Goal: Obtain resource: Obtain resource

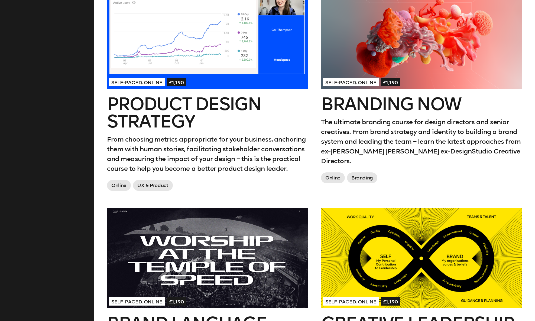
scroll to position [442, 0]
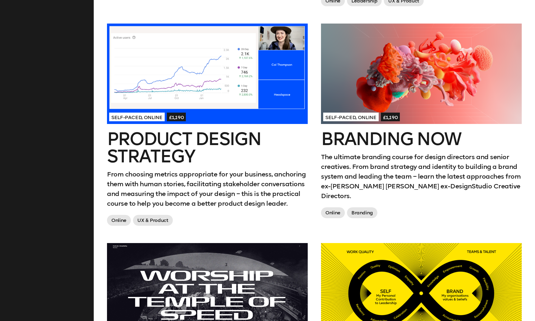
click at [369, 163] on p "The ultimate branding course for design directors and senior creatives. From br…" at bounding box center [421, 176] width 201 height 49
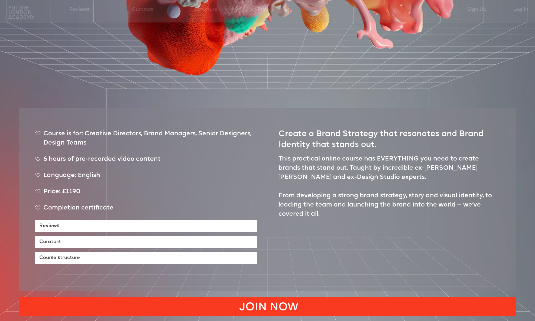
scroll to position [262, 0]
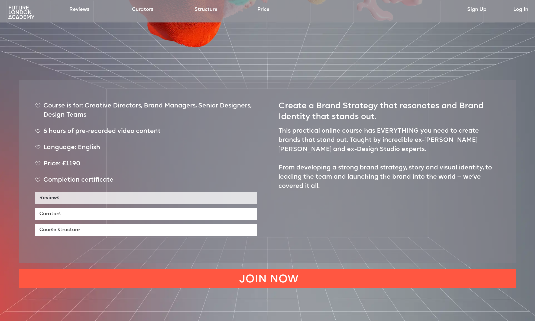
click at [156, 192] on link "Reviews" at bounding box center [146, 198] width 222 height 12
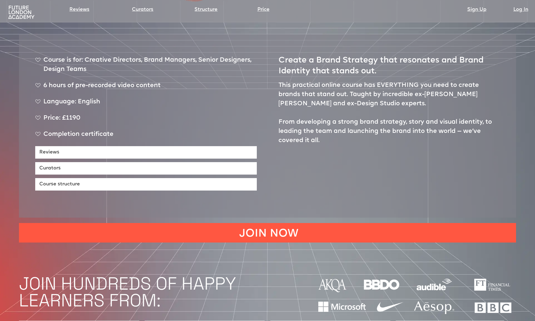
scroll to position [301, 0]
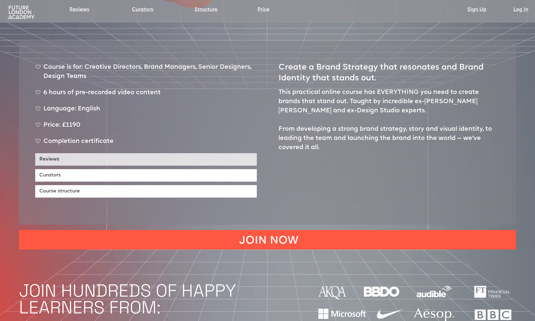
click at [176, 153] on link "Reviews" at bounding box center [146, 159] width 222 height 12
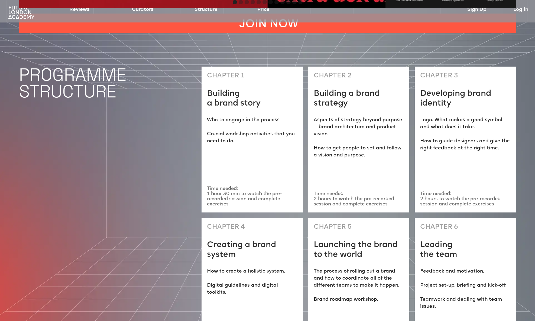
scroll to position [1611, 0]
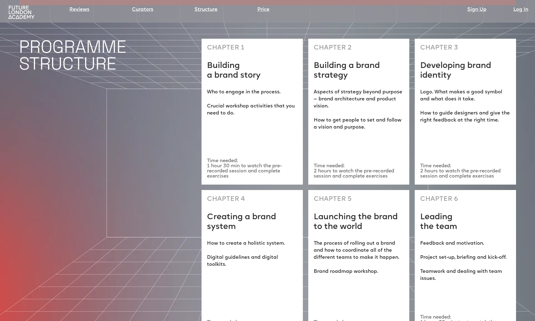
click at [253, 113] on div "CHAPTER 1 Building a brand story Who to engage in the process. ‍ Crucial worksh…" at bounding box center [252, 112] width 101 height 146
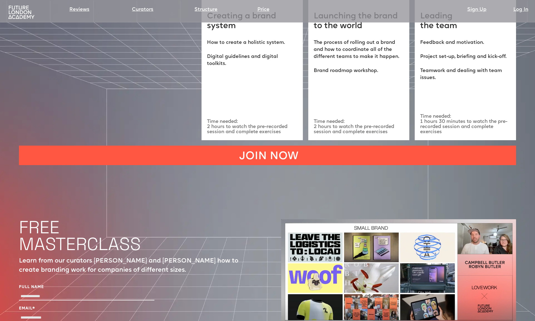
scroll to position [1868, 0]
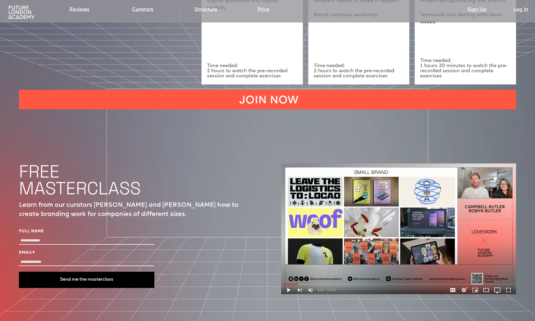
click at [69, 237] on div at bounding box center [86, 241] width 135 height 9
type input "**********"
type input "*****"
type input "**********"
click at [86, 272] on button "Send me the masterclass" at bounding box center [86, 280] width 135 height 16
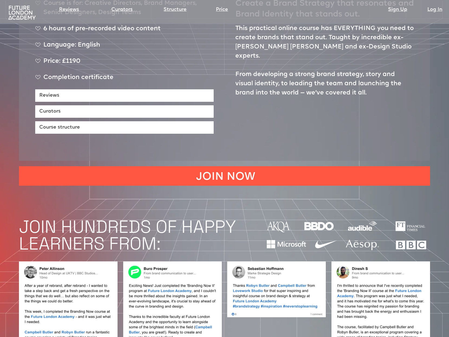
scroll to position [398, 0]
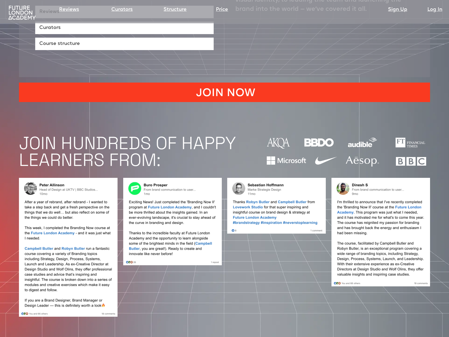
click at [264, 83] on link "JOIN NOW" at bounding box center [224, 93] width 411 height 20
